Goal: Task Accomplishment & Management: Use online tool/utility

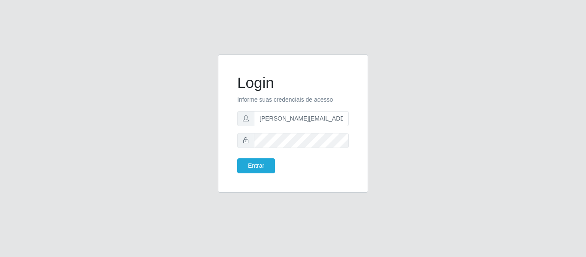
click at [237, 158] on button "Entrar" at bounding box center [256, 165] width 38 height 15
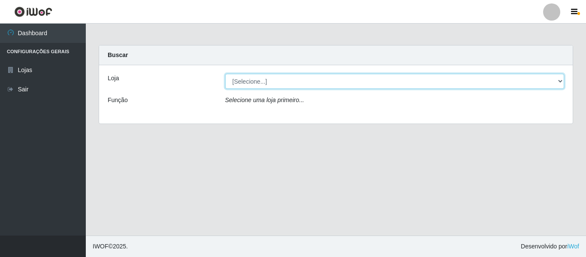
click at [266, 83] on select "[Selecione...] Hiper Queiroz - [GEOGRAPHIC_DATA]" at bounding box center [394, 81] width 339 height 15
select select "497"
click at [225, 74] on select "[Selecione...] Hiper Queiroz - [GEOGRAPHIC_DATA]" at bounding box center [394, 81] width 339 height 15
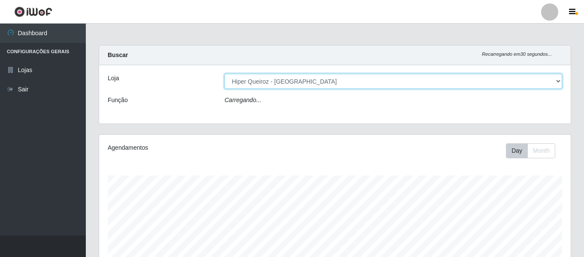
scroll to position [178, 471]
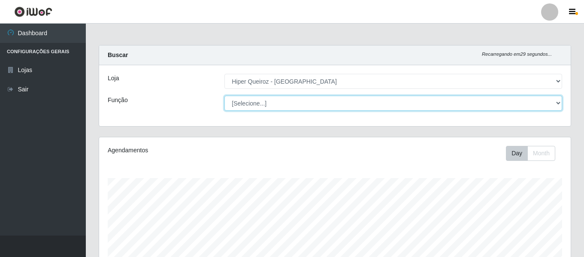
click at [280, 102] on select "[Selecione...] Embalador Embalador + Embalador ++ Repositor Repositor + Reposit…" at bounding box center [392, 103] width 337 height 15
select select "24"
click at [224, 96] on select "[Selecione...] Embalador Embalador + Embalador ++ Repositor Repositor + Reposit…" at bounding box center [392, 103] width 337 height 15
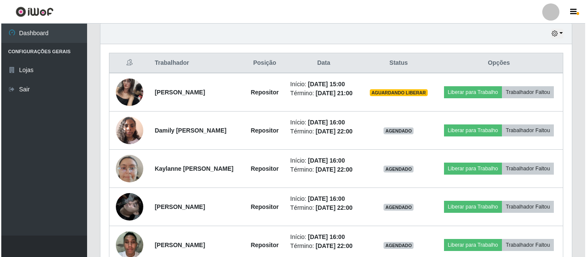
scroll to position [297, 0]
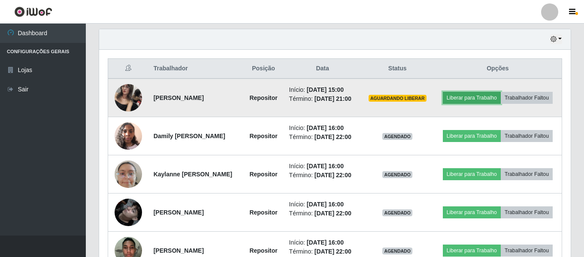
click at [500, 93] on button "Liberar para Trabalho" at bounding box center [472, 98] width 58 height 12
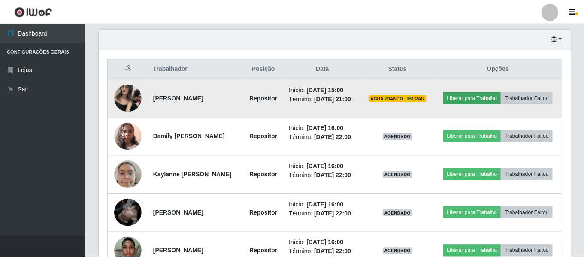
scroll to position [178, 467]
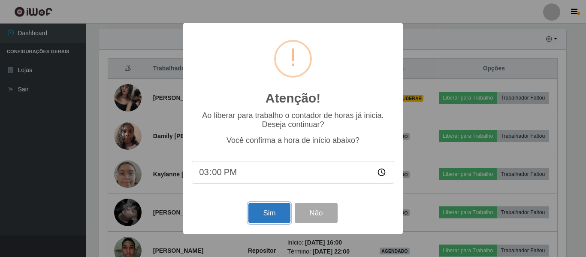
click at [273, 218] on button "Sim" at bounding box center [269, 213] width 42 height 20
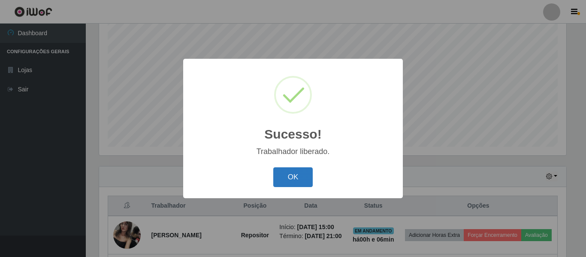
drag, startPoint x: 295, startPoint y: 168, endPoint x: 292, endPoint y: 172, distance: 5.2
click at [295, 168] on button "OK" at bounding box center [293, 177] width 40 height 20
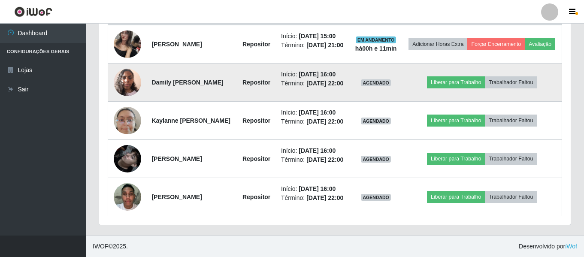
scroll to position [417, 0]
